Goal: Check status: Check status

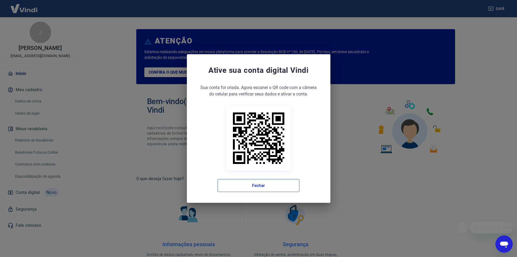
click at [258, 185] on button "Fechar" at bounding box center [259, 185] width 82 height 13
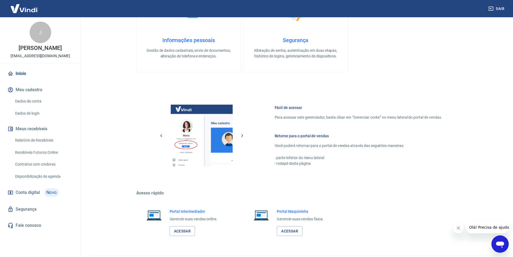
scroll to position [219, 0]
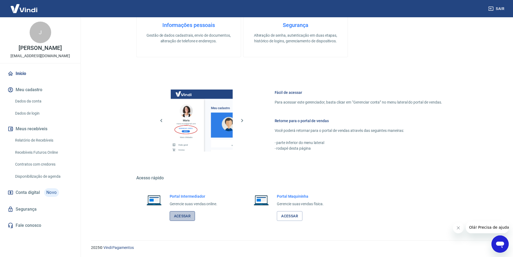
click at [190, 218] on link "Acessar" at bounding box center [183, 216] width 26 height 10
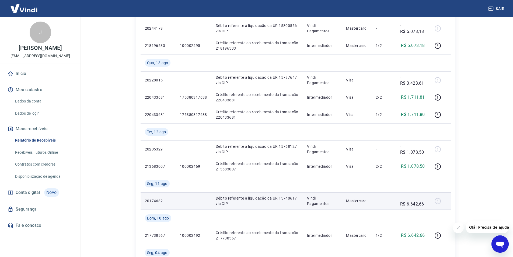
scroll to position [216, 0]
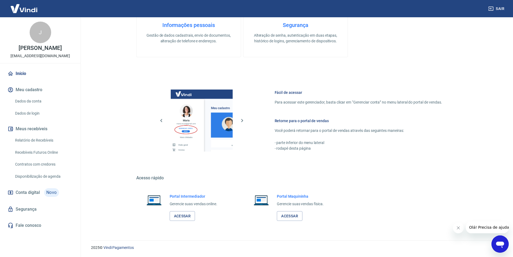
scroll to position [219, 0]
click at [179, 217] on link "Acessar" at bounding box center [183, 216] width 26 height 10
